Goal: Task Accomplishment & Management: Manage account settings

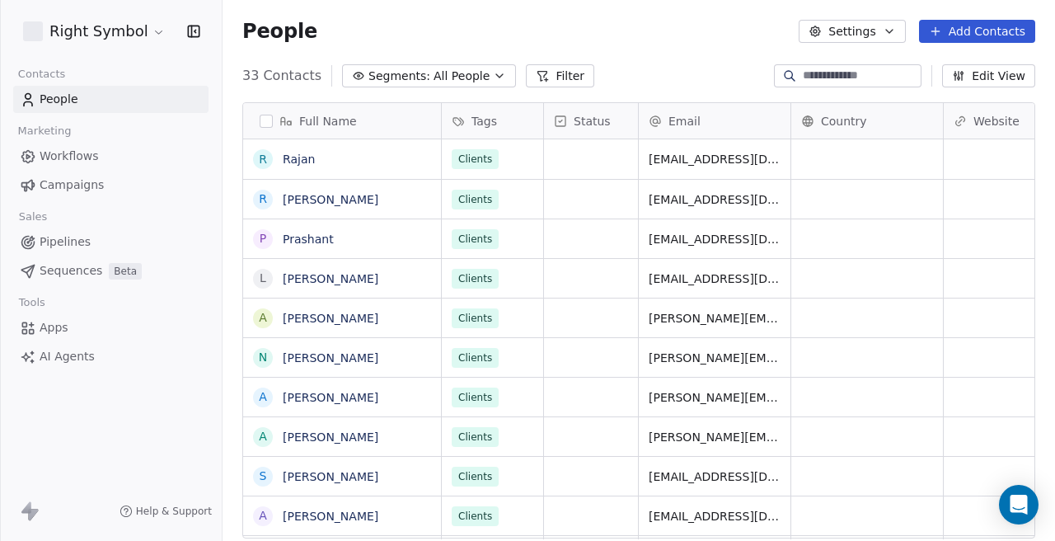
scroll to position [476, 832]
click at [149, 30] on html "Right Symbol Contacts People Marketing Workflows Campaigns Sales Pipelines Sequ…" at bounding box center [527, 270] width 1055 height 541
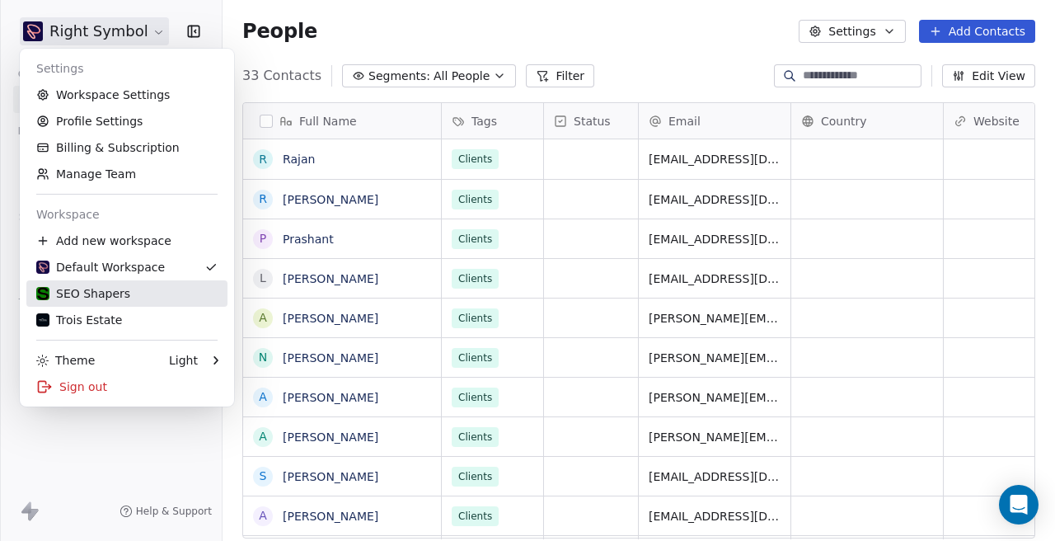
click at [153, 286] on div "SEO Shapers" at bounding box center [126, 293] width 181 height 16
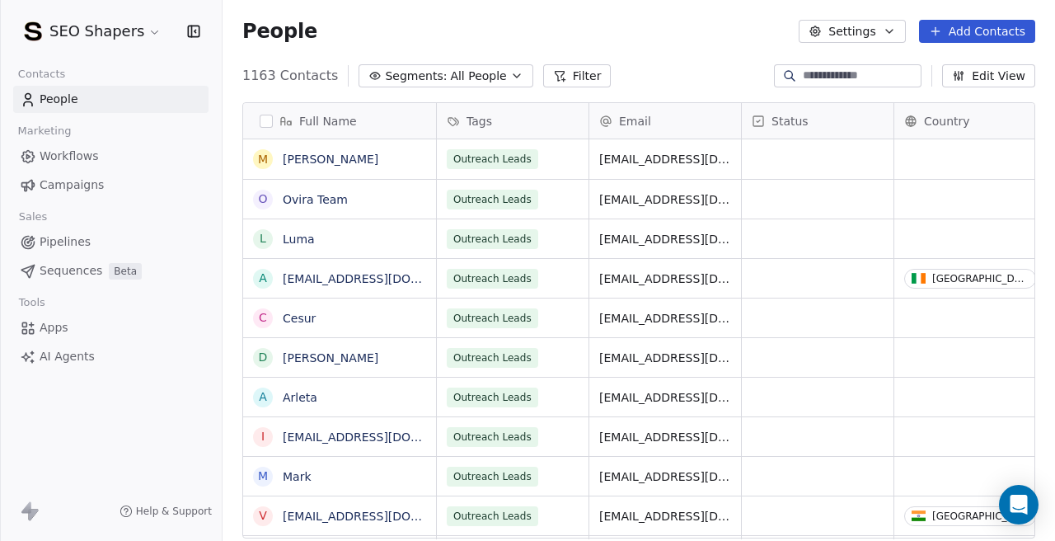
scroll to position [476, 832]
click at [98, 189] on span "Campaigns" at bounding box center [72, 184] width 64 height 17
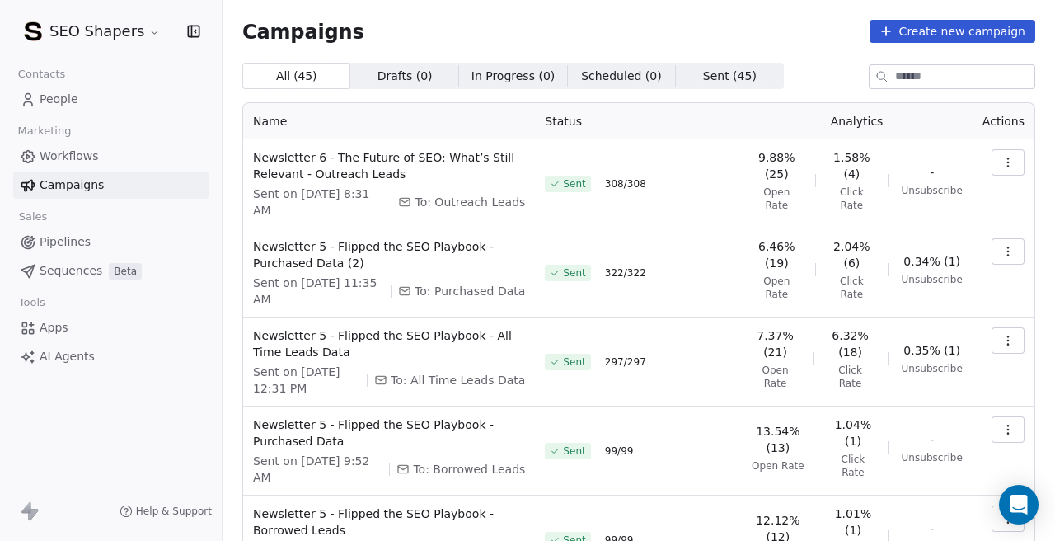
click at [1016, 166] on button "button" at bounding box center [1007, 162] width 33 height 26
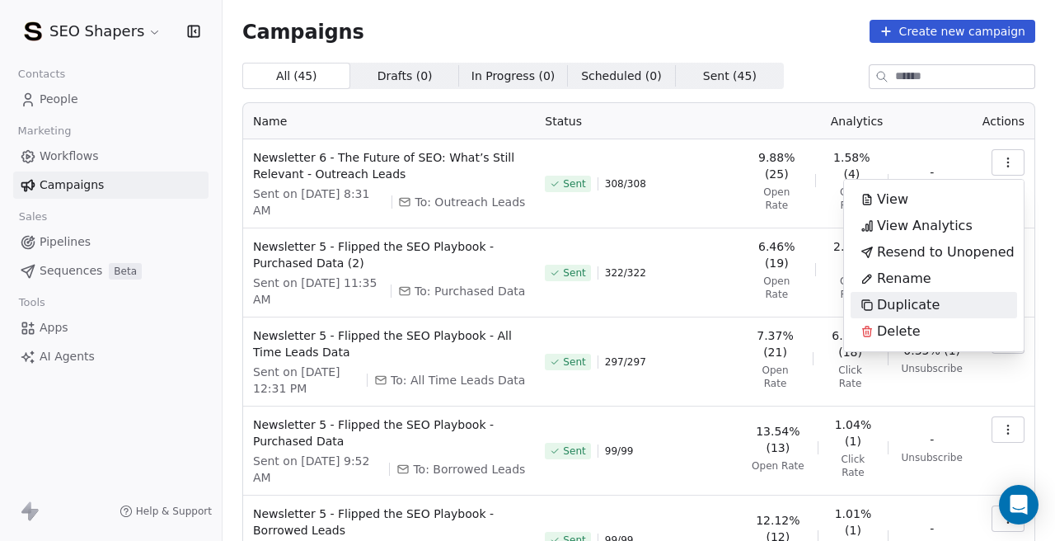
click at [951, 302] on div "Duplicate" at bounding box center [933, 305] width 166 height 26
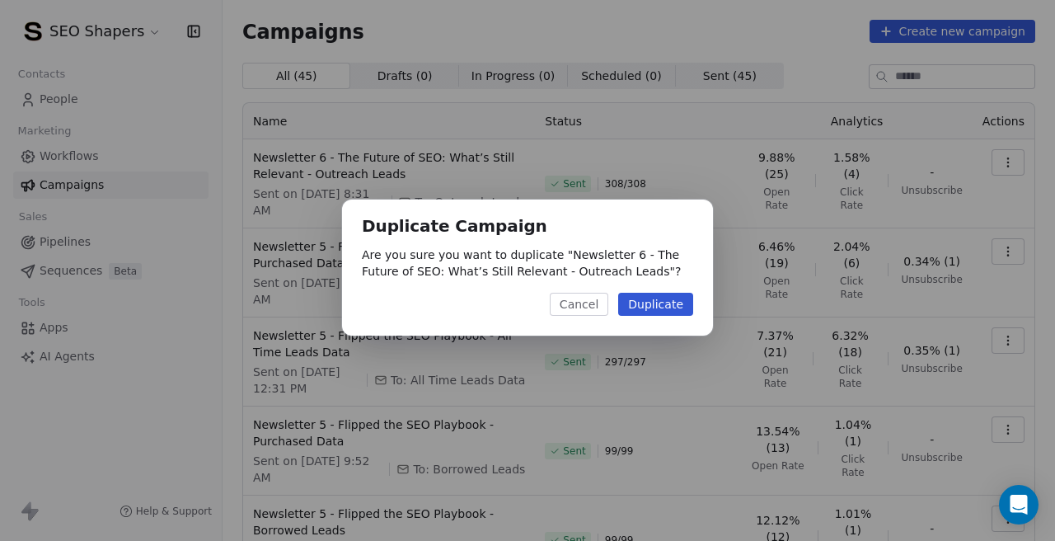
click at [670, 303] on button "Duplicate" at bounding box center [655, 304] width 75 height 23
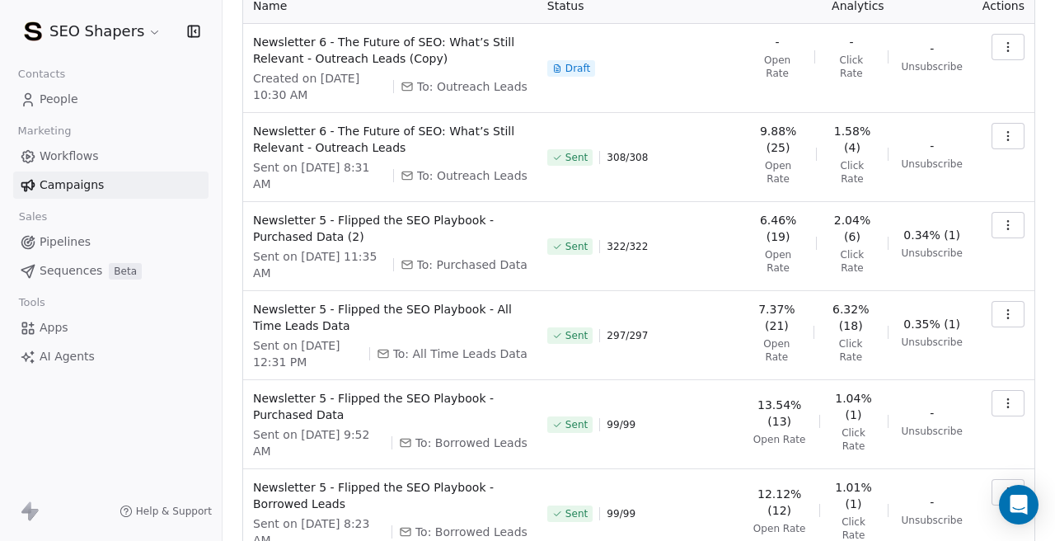
scroll to position [126, 0]
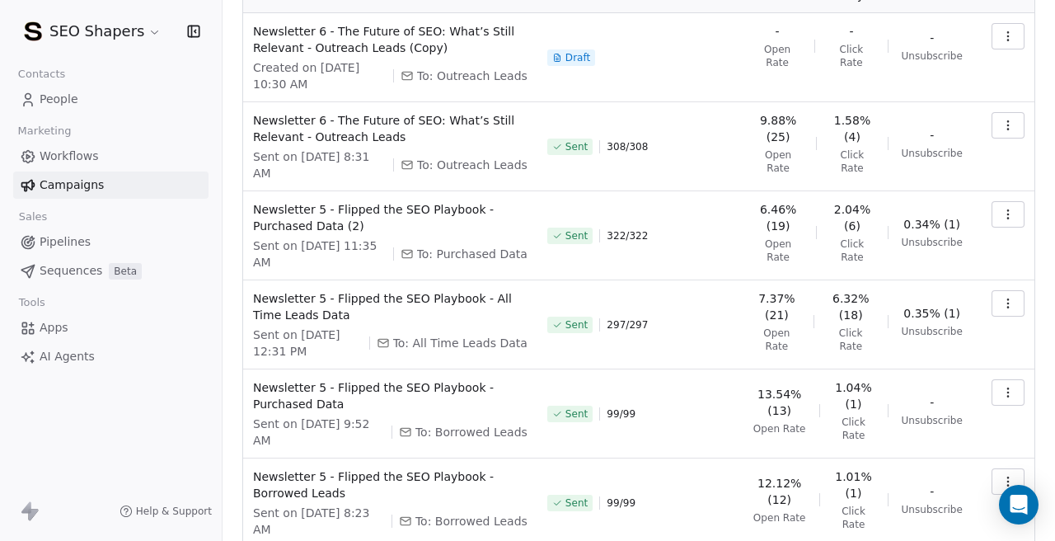
click at [470, 427] on span "To: Borrowed Leads" at bounding box center [471, 432] width 112 height 16
copy span "Borrowed Leads"
click at [723, 447] on div "Sent 99 / 99" at bounding box center [640, 413] width 186 height 69
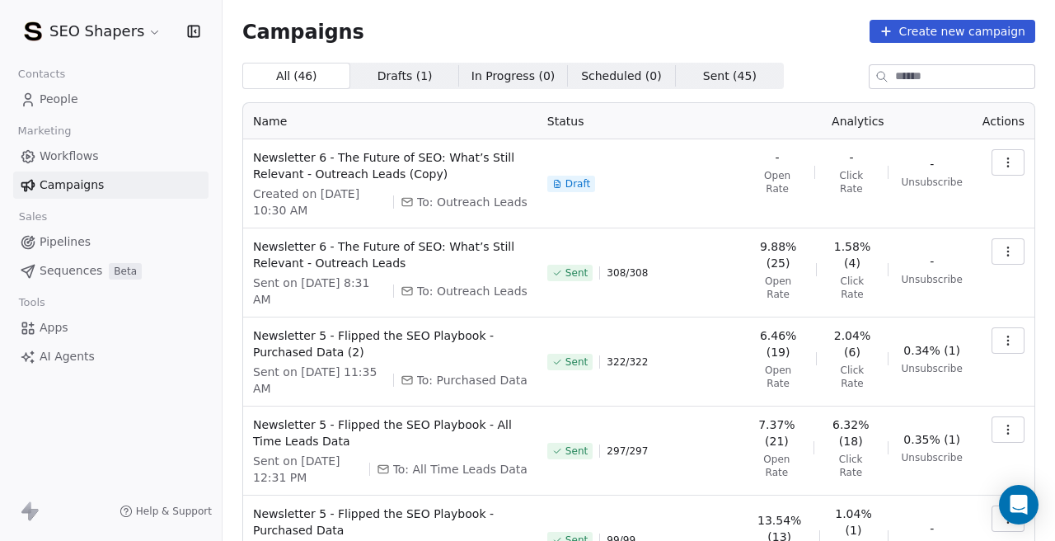
click at [1007, 150] on button "button" at bounding box center [1007, 162] width 33 height 26
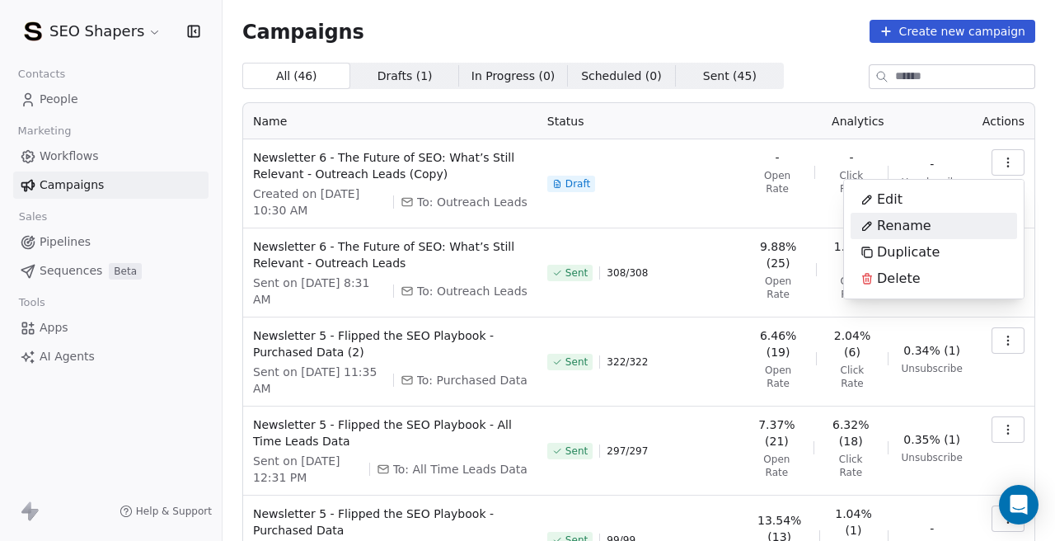
click at [944, 236] on div "Rename" at bounding box center [933, 226] width 166 height 26
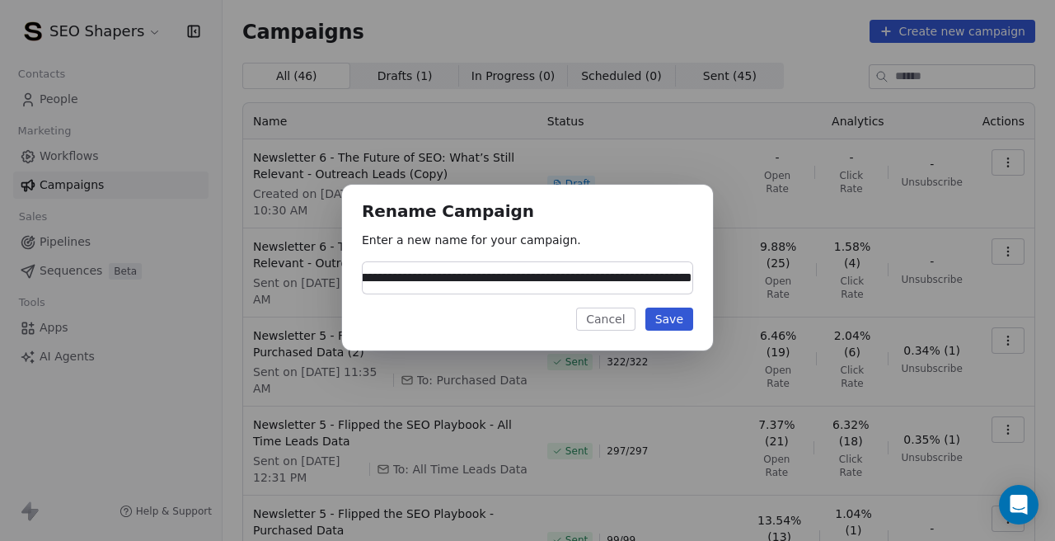
scroll to position [0, 158]
click at [555, 280] on input "**********" at bounding box center [528, 277] width 330 height 31
type input "**********"
click at [669, 325] on button "Save" at bounding box center [669, 318] width 48 height 23
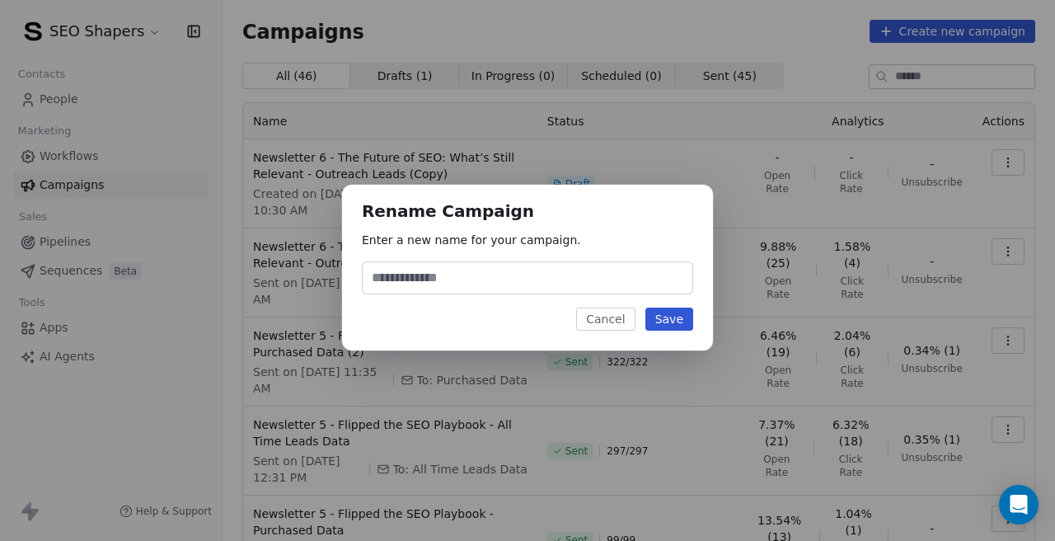
scroll to position [0, 0]
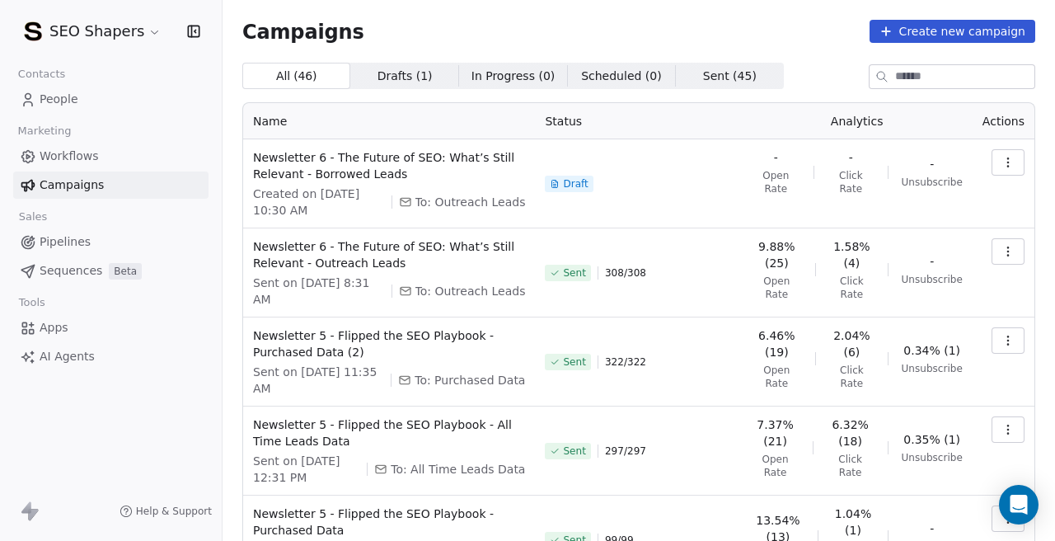
click at [1004, 171] on button "button" at bounding box center [1007, 162] width 33 height 26
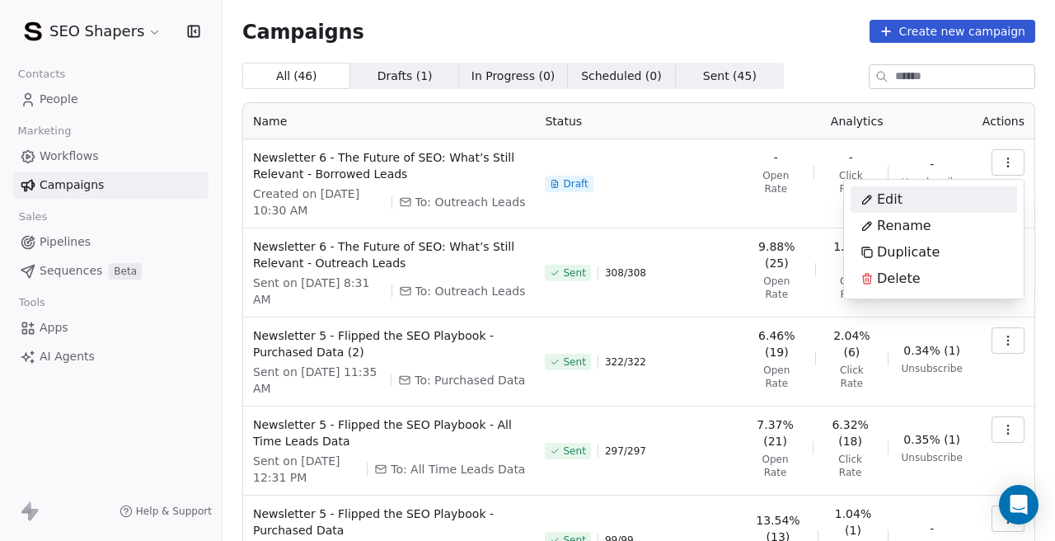
click at [939, 194] on div "Edit" at bounding box center [933, 199] width 166 height 26
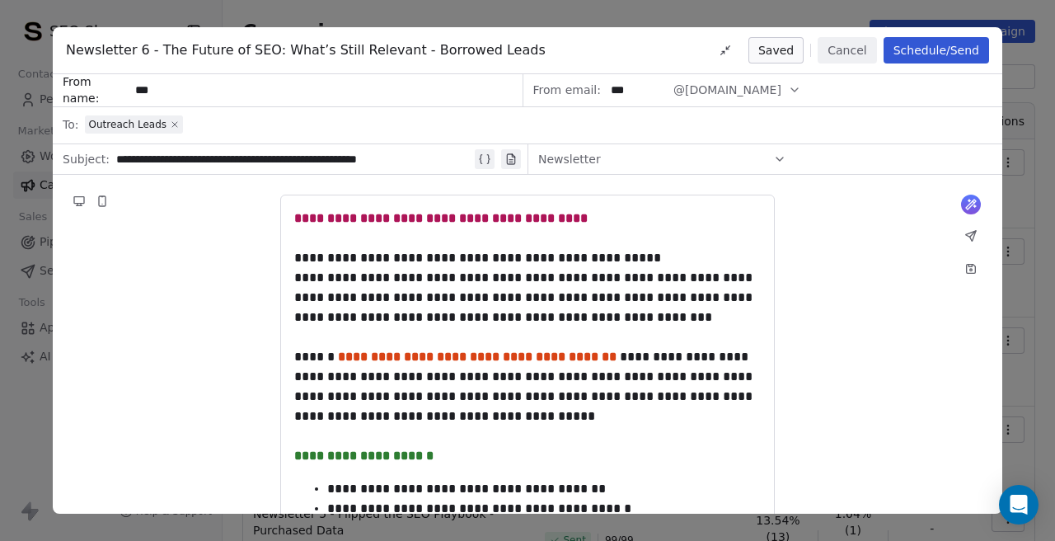
click at [172, 119] on icon at bounding box center [175, 124] width 10 height 10
click at [133, 123] on span "Select a segment" at bounding box center [135, 124] width 101 height 16
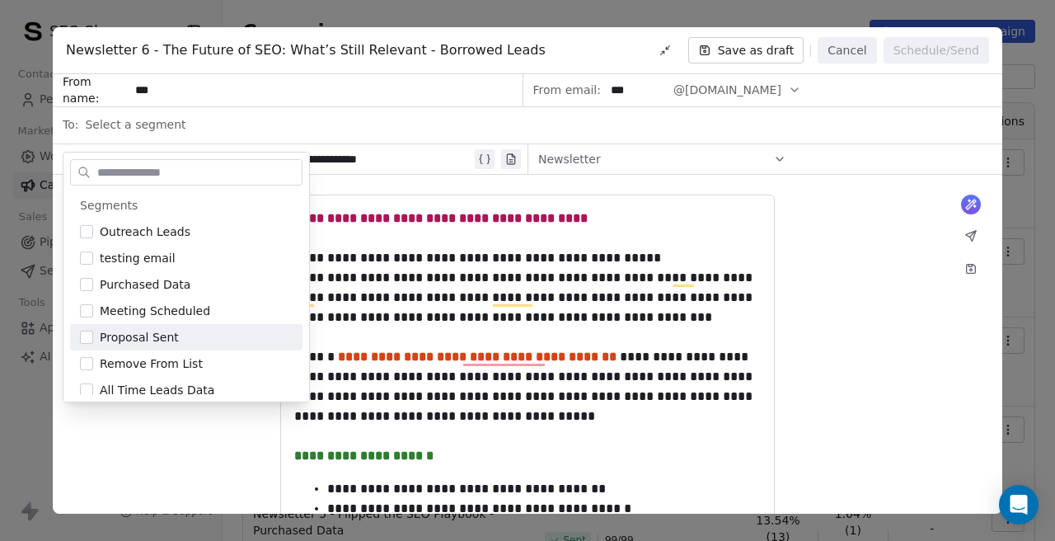
scroll to position [61, 0]
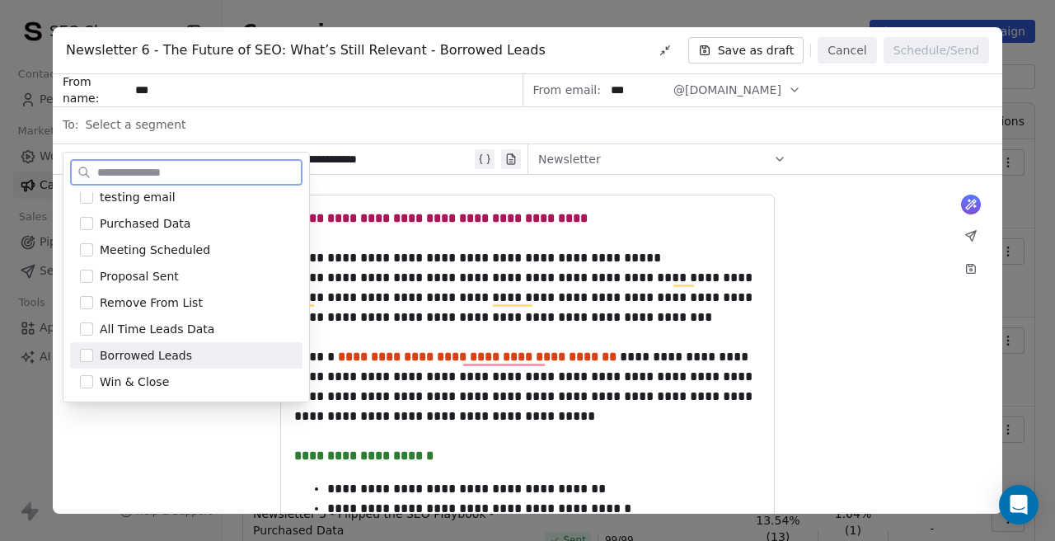
click at [90, 351] on button "Suggestions" at bounding box center [86, 355] width 13 height 13
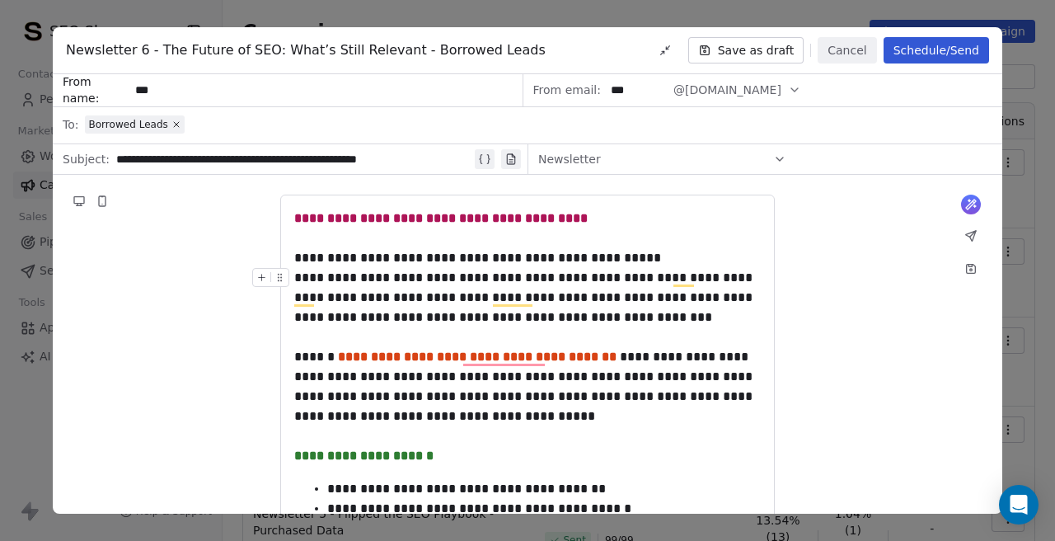
click at [622, 324] on div "**********" at bounding box center [527, 297] width 466 height 59
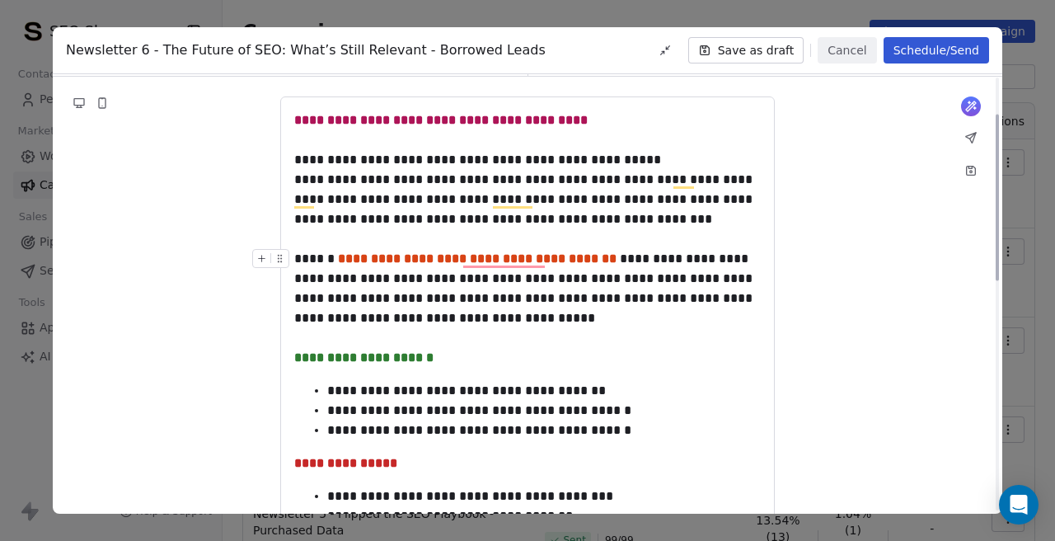
scroll to position [0, 0]
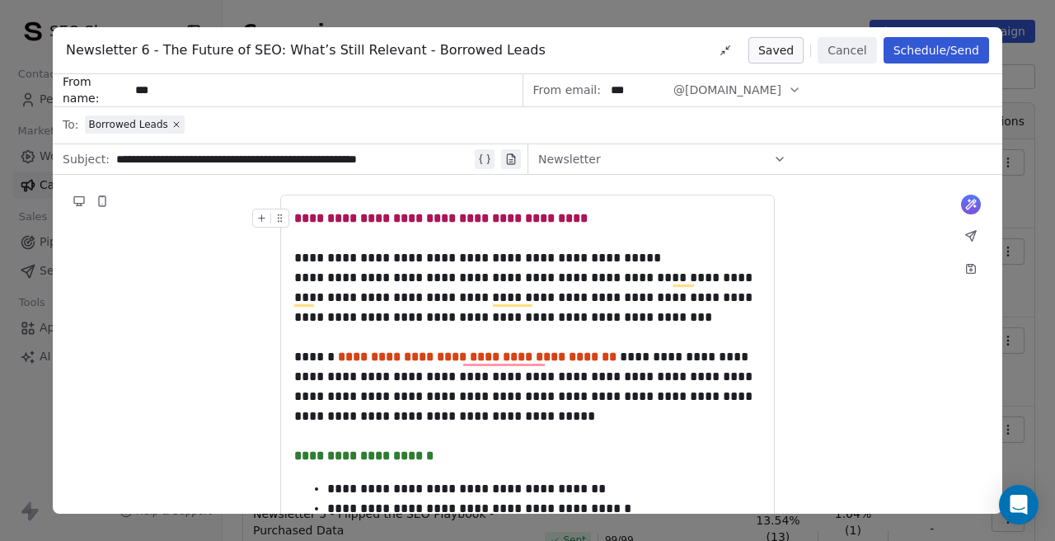
click at [923, 54] on button "Schedule/Send" at bounding box center [935, 50] width 105 height 26
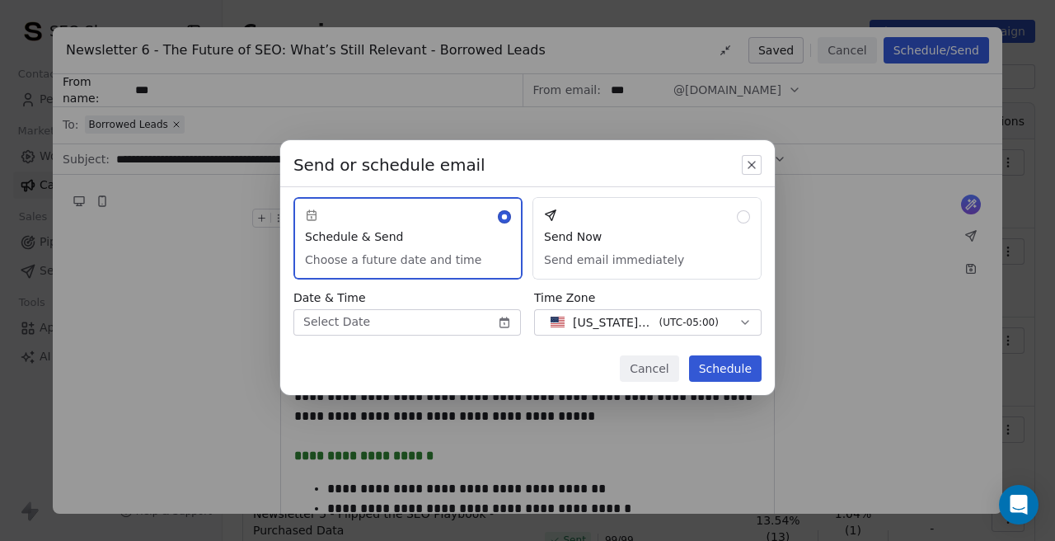
click at [504, 316] on div "Send or schedule email Schedule & Send Choose a future date and time Send Now S…" at bounding box center [527, 270] width 1055 height 313
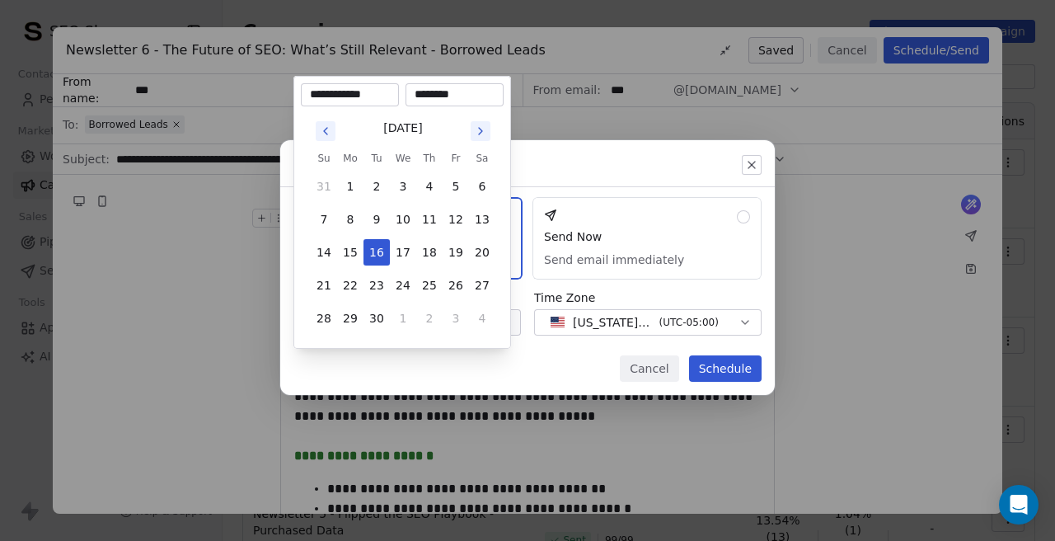
click at [423, 93] on input "********" at bounding box center [454, 95] width 91 height 16
click at [424, 90] on input "********" at bounding box center [454, 95] width 91 height 16
click at [517, 350] on div "Send or schedule email Schedule & Send Choose a future date and time Send Now S…" at bounding box center [527, 270] width 1055 height 313
type input "********"
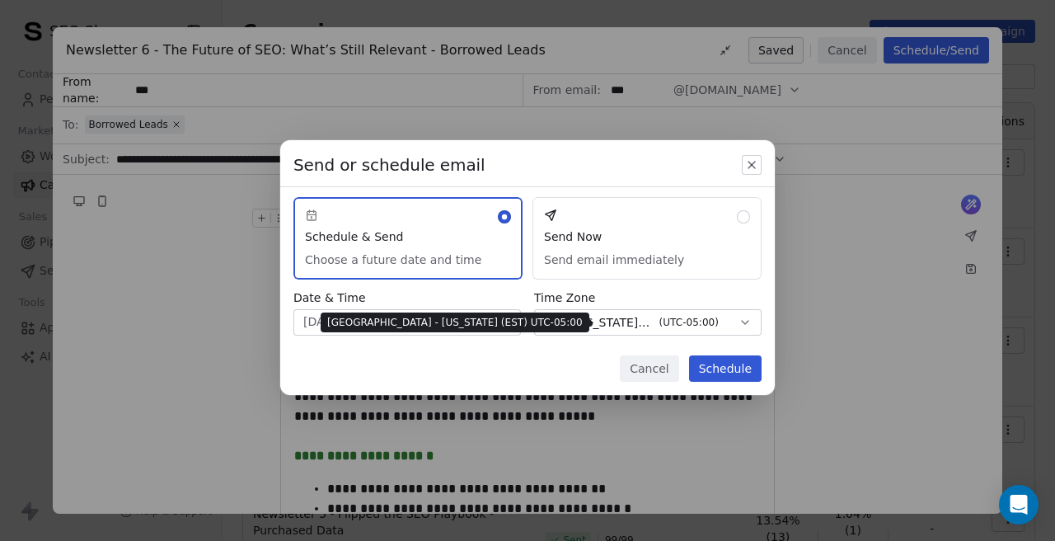
click at [611, 324] on span "[US_STATE] - EST" at bounding box center [613, 322] width 80 height 16
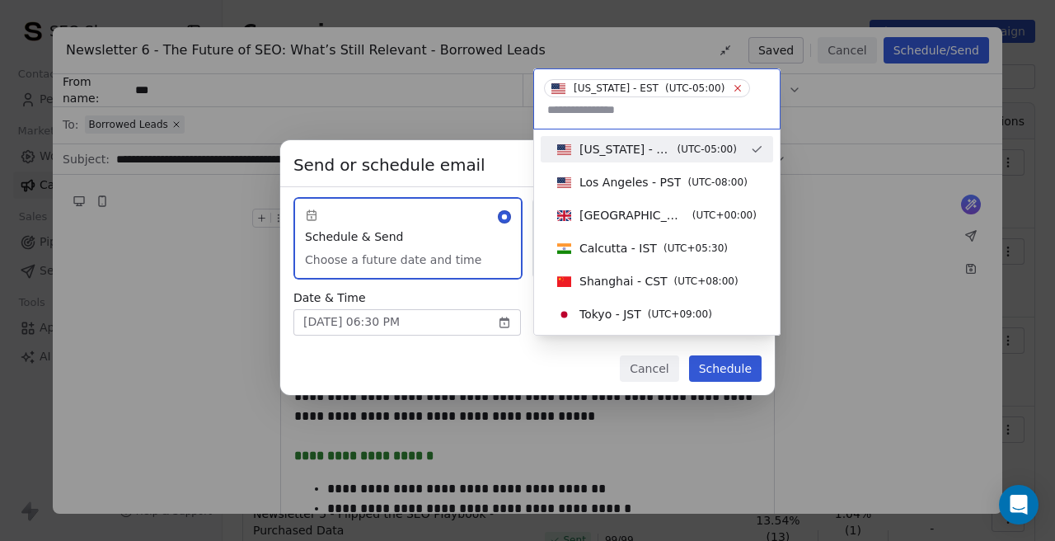
click at [735, 89] on icon at bounding box center [738, 89] width 6 height 6
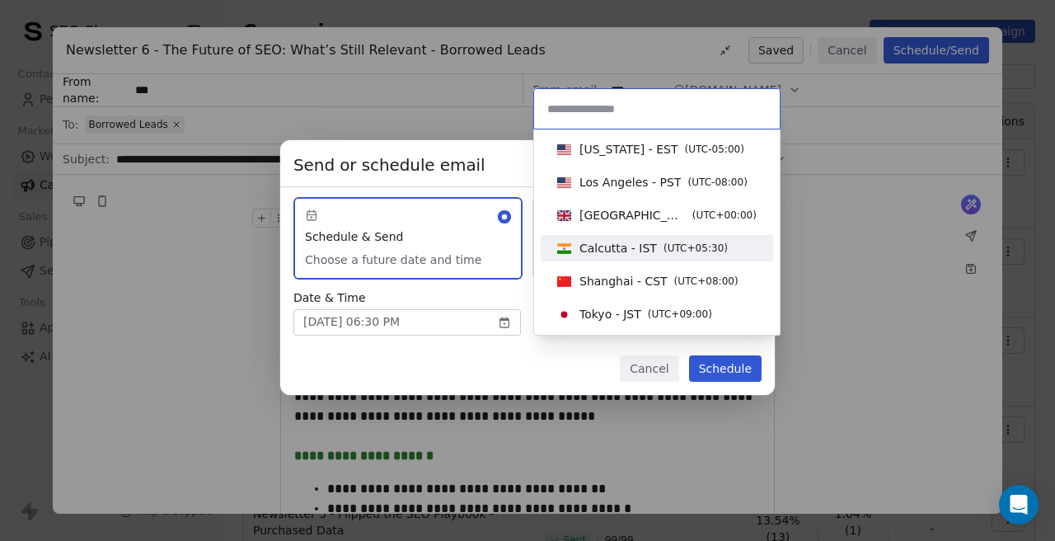
click at [570, 251] on div "Suggestions" at bounding box center [564, 248] width 14 height 11
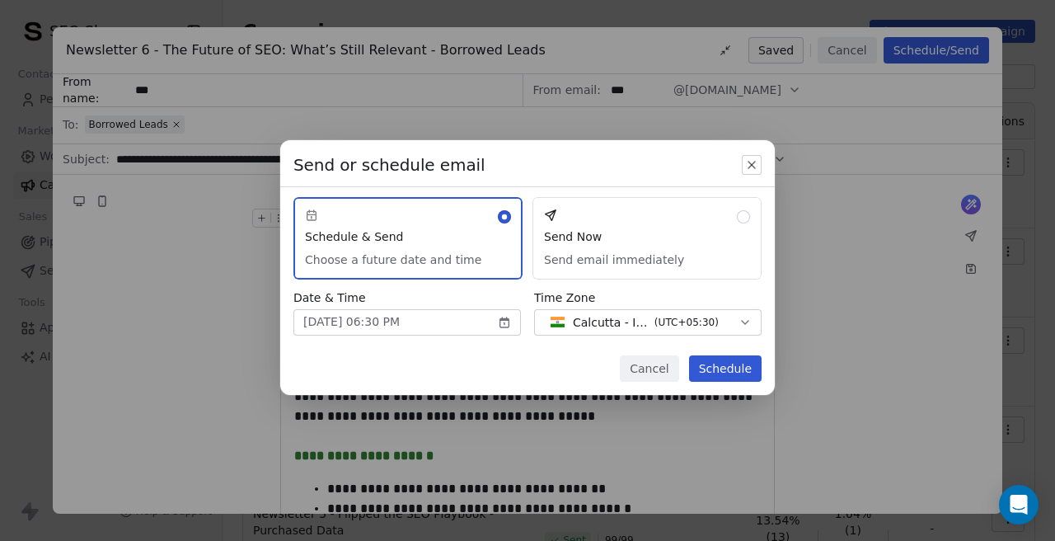
click at [724, 375] on button "Schedule" at bounding box center [725, 368] width 73 height 26
